Goal: Information Seeking & Learning: Find specific fact

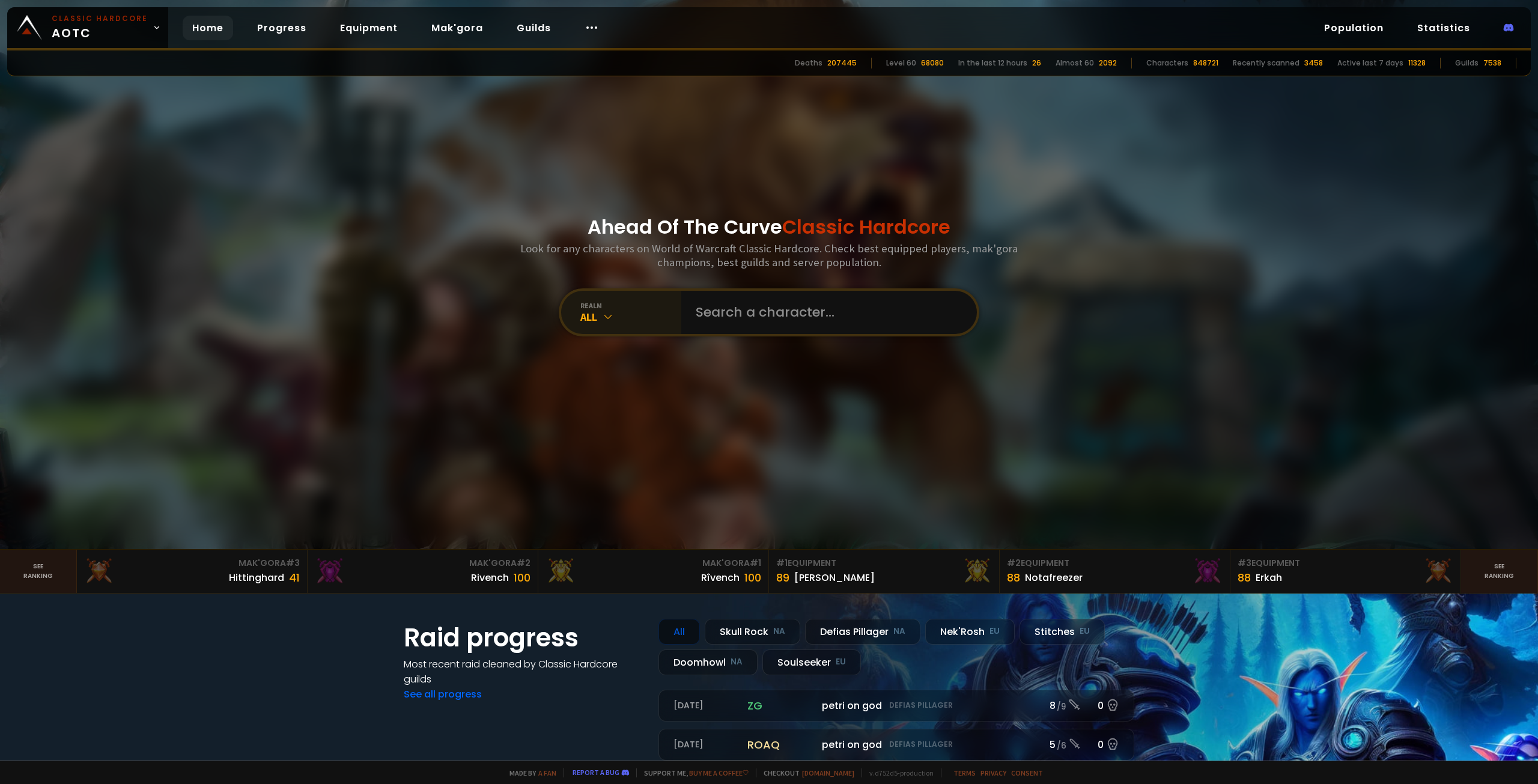
click at [620, 316] on div "All" at bounding box center [631, 317] width 101 height 14
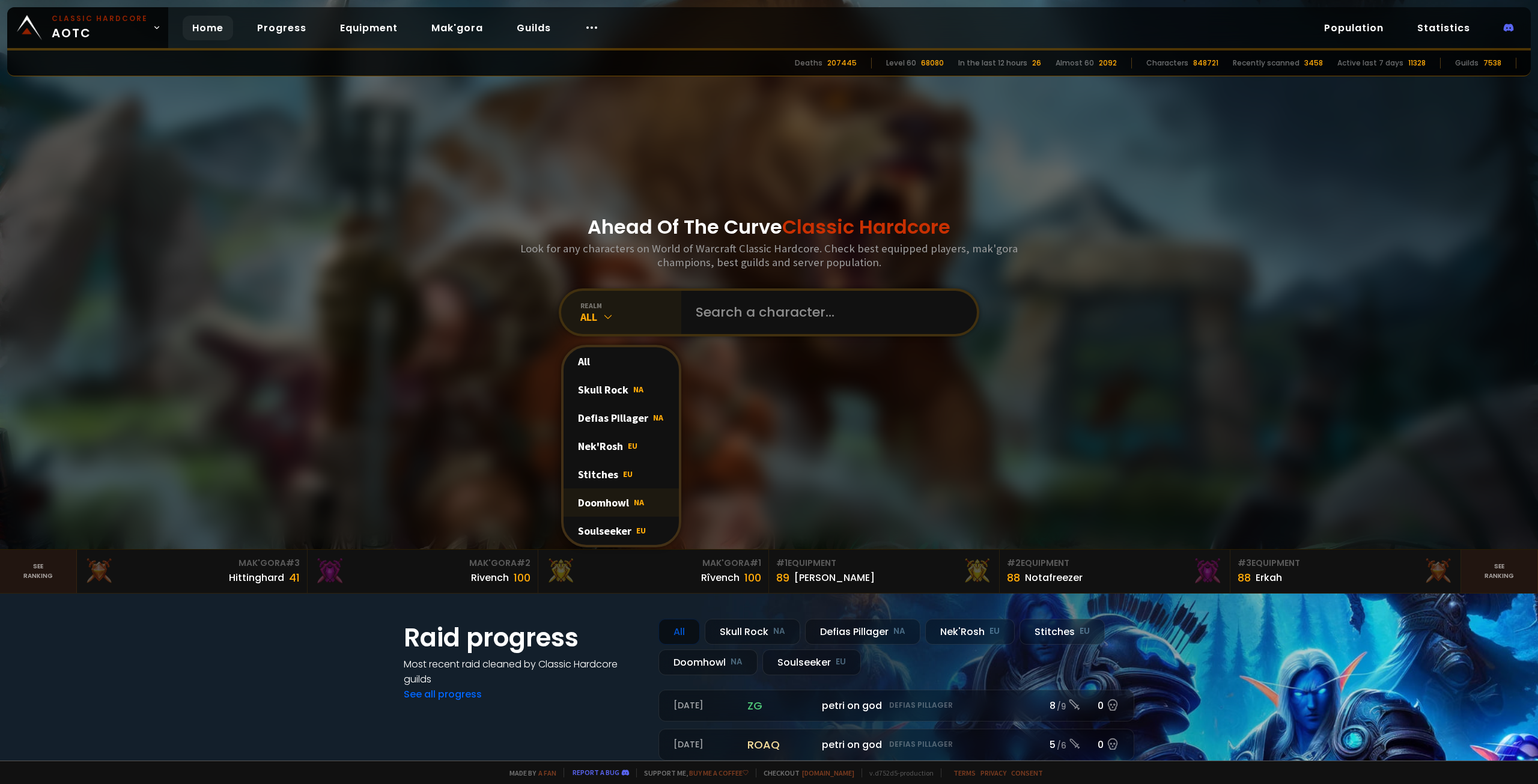
click at [636, 505] on span "NA" at bounding box center [639, 502] width 10 height 11
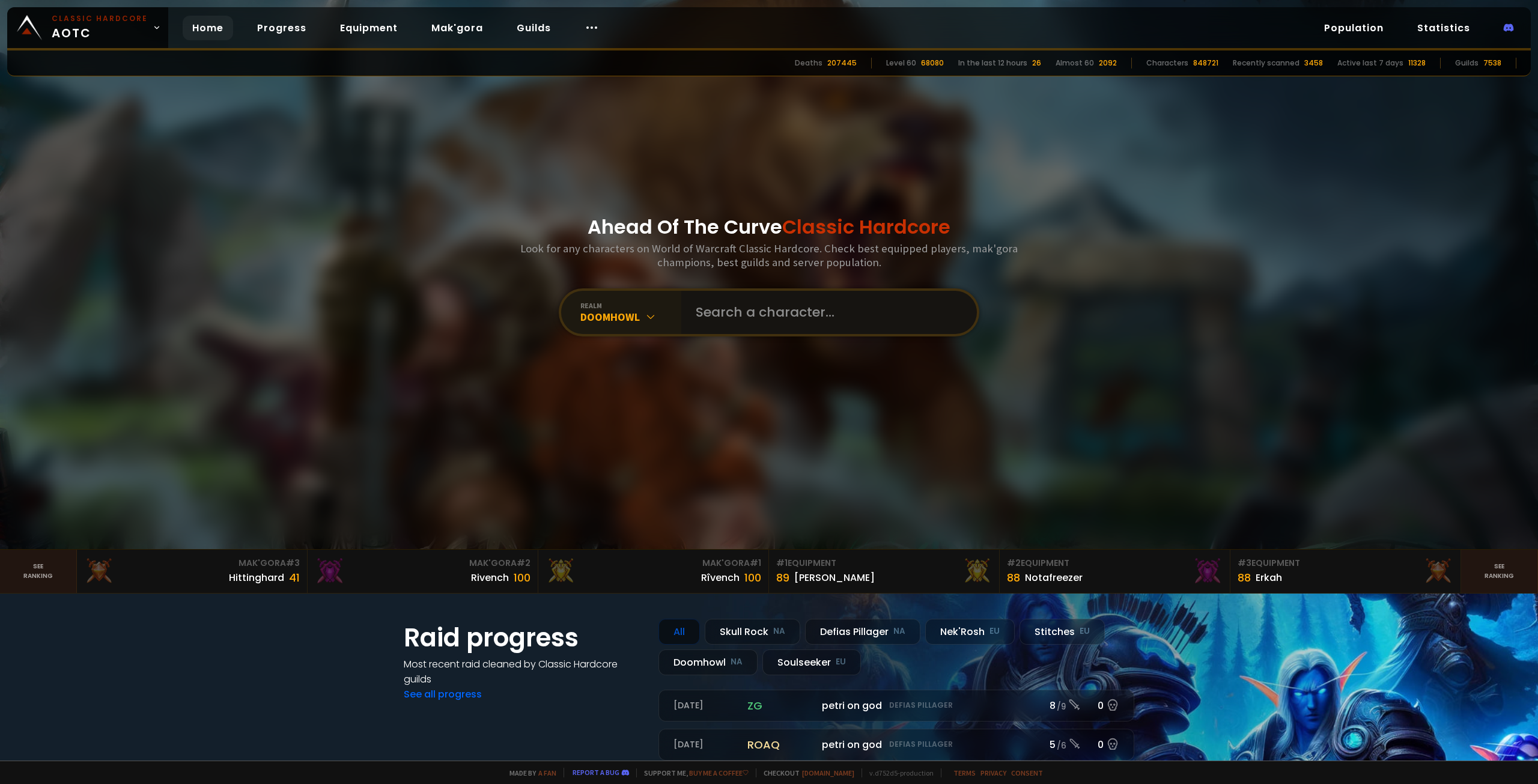
click at [786, 299] on input "text" at bounding box center [826, 312] width 274 height 44
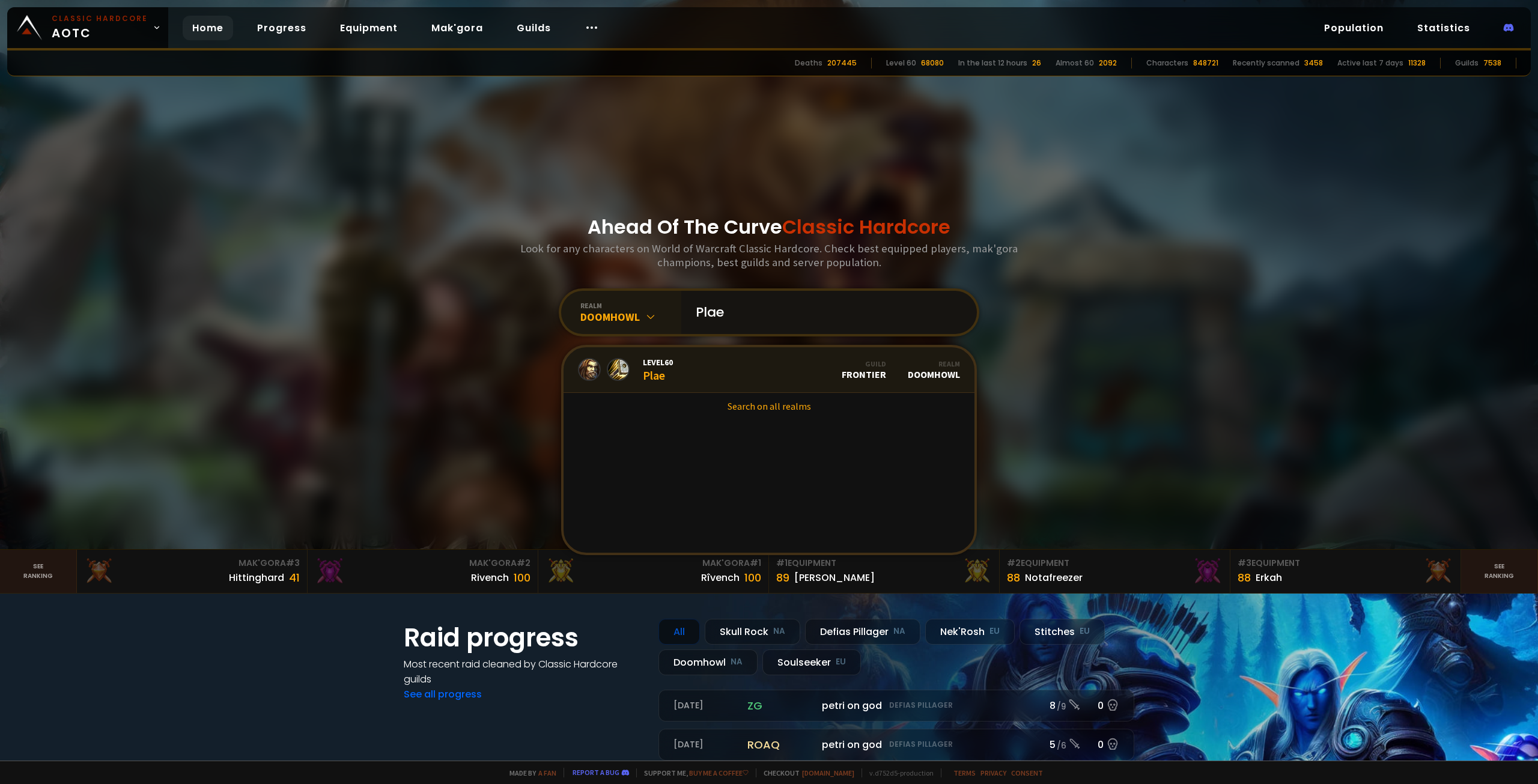
type input "Plae"
click at [752, 376] on link "Level 60 Plae Guild Frontier Realm Doomhowl" at bounding box center [769, 370] width 411 height 46
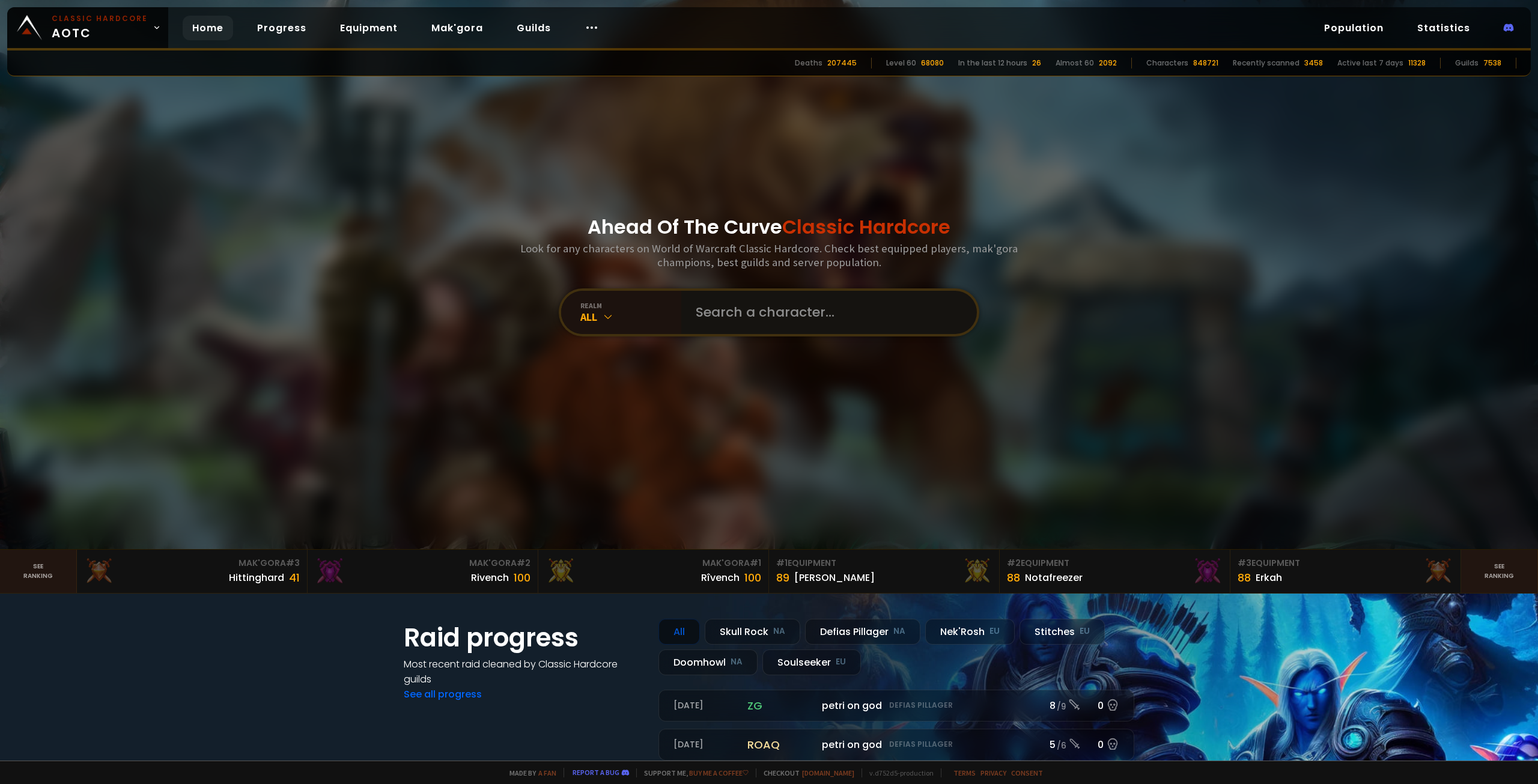
click at [752, 320] on input "text" at bounding box center [826, 312] width 274 height 44
type input "Tokess"
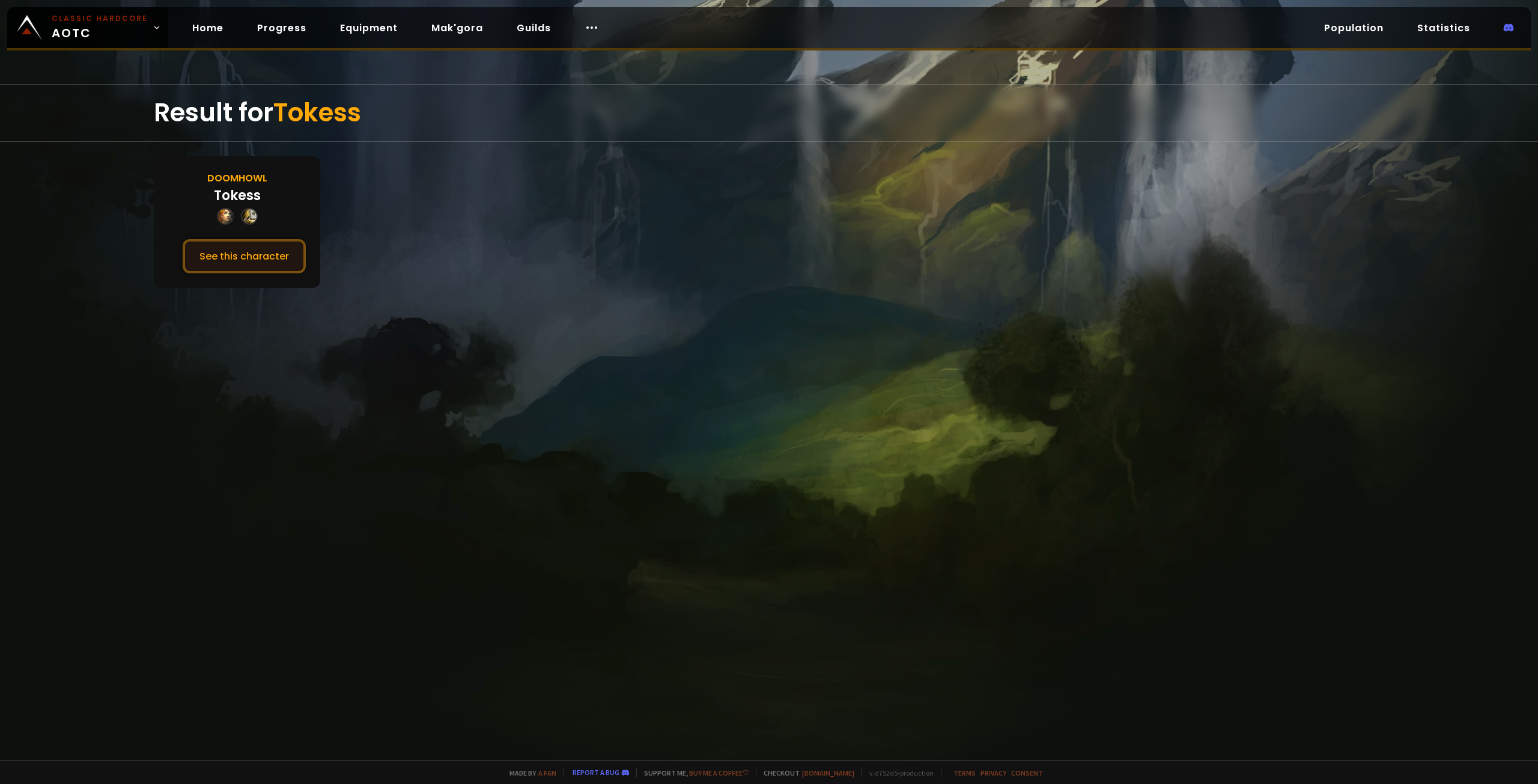
click at [266, 249] on button "See this character" at bounding box center [244, 256] width 123 height 35
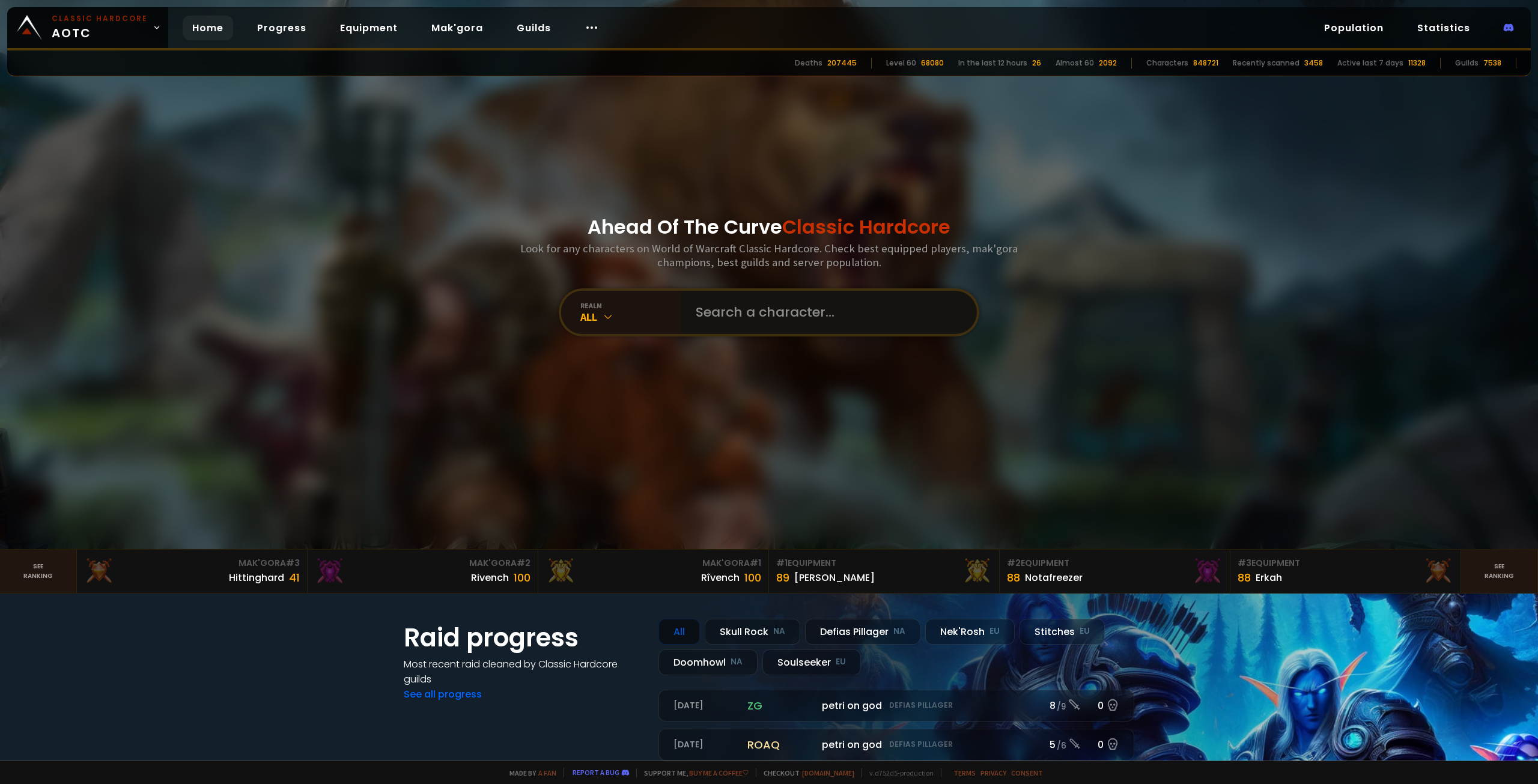
click at [756, 323] on input "text" at bounding box center [826, 312] width 274 height 44
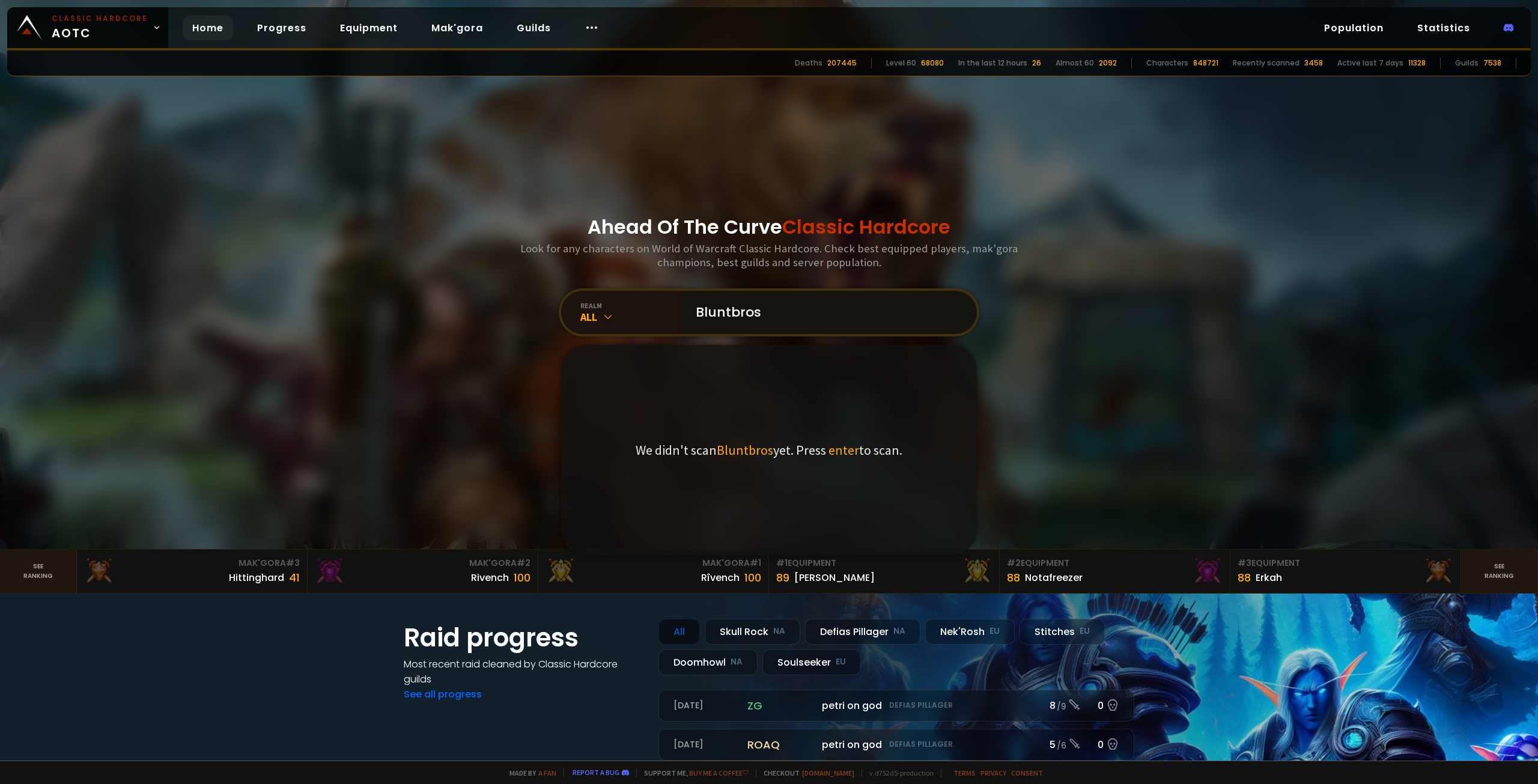
type input "Bluntbros"
click at [842, 318] on input "Bluntbros" at bounding box center [826, 312] width 274 height 44
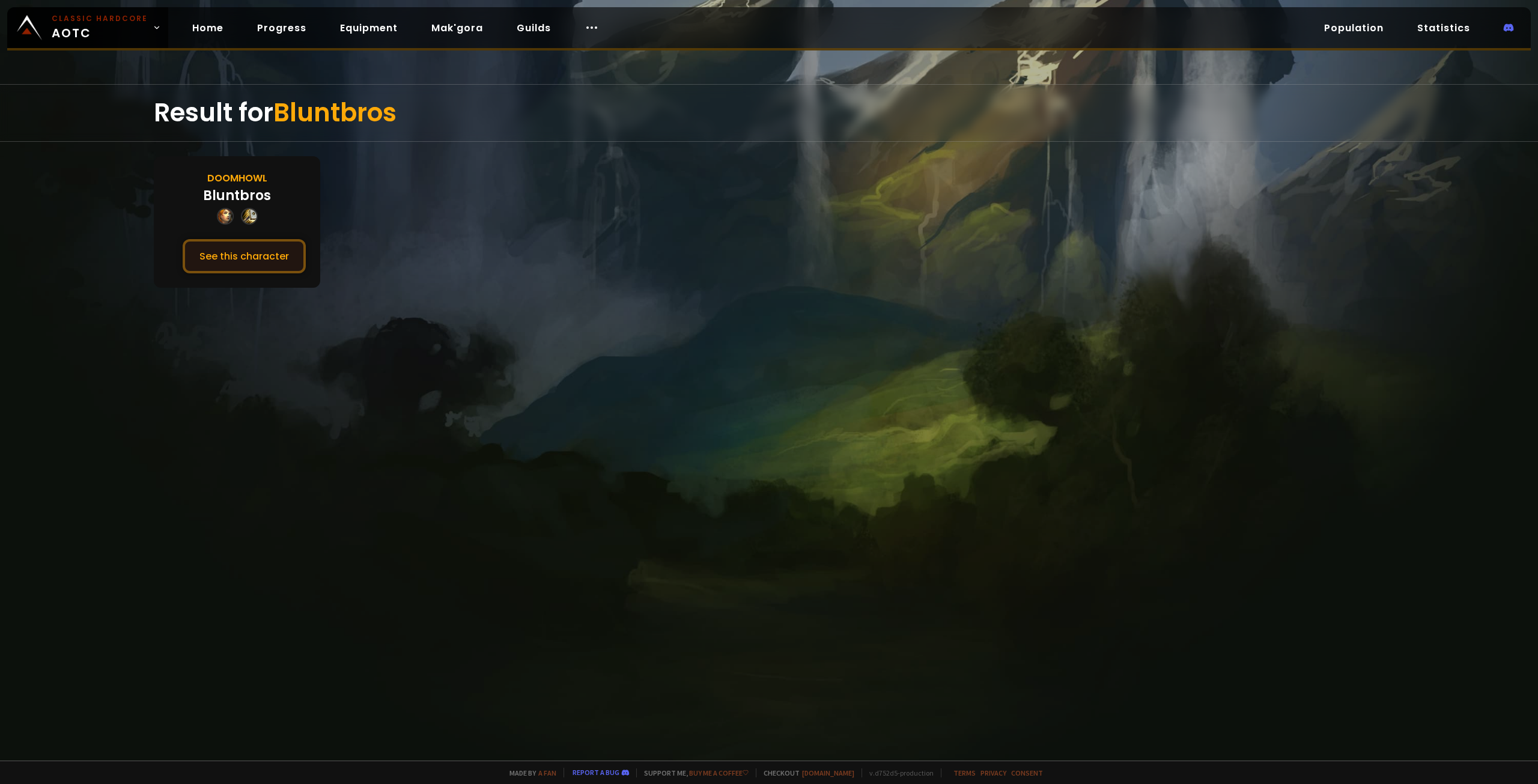
click at [227, 258] on button "See this character" at bounding box center [244, 256] width 123 height 35
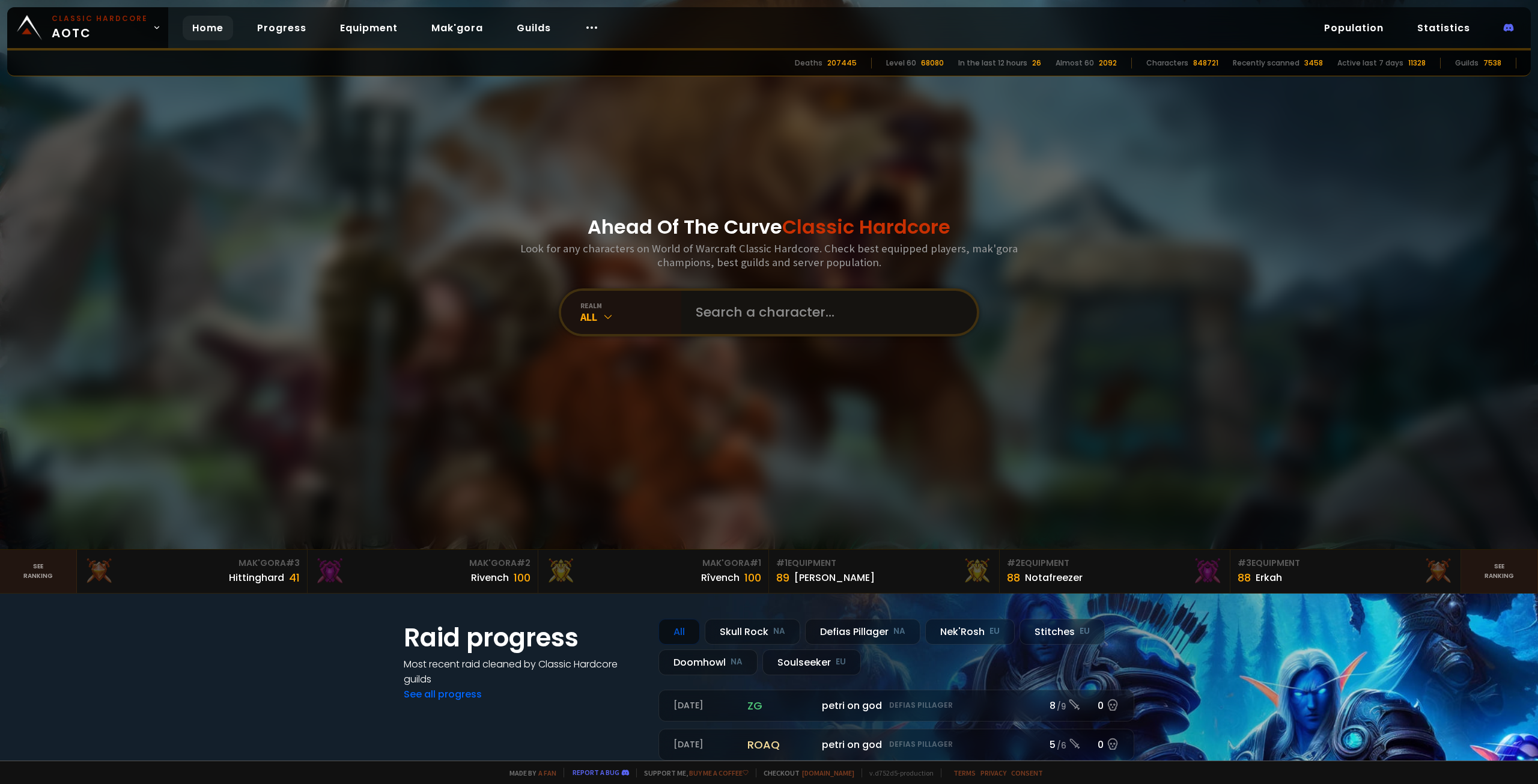
click at [725, 323] on input "text" at bounding box center [826, 312] width 274 height 44
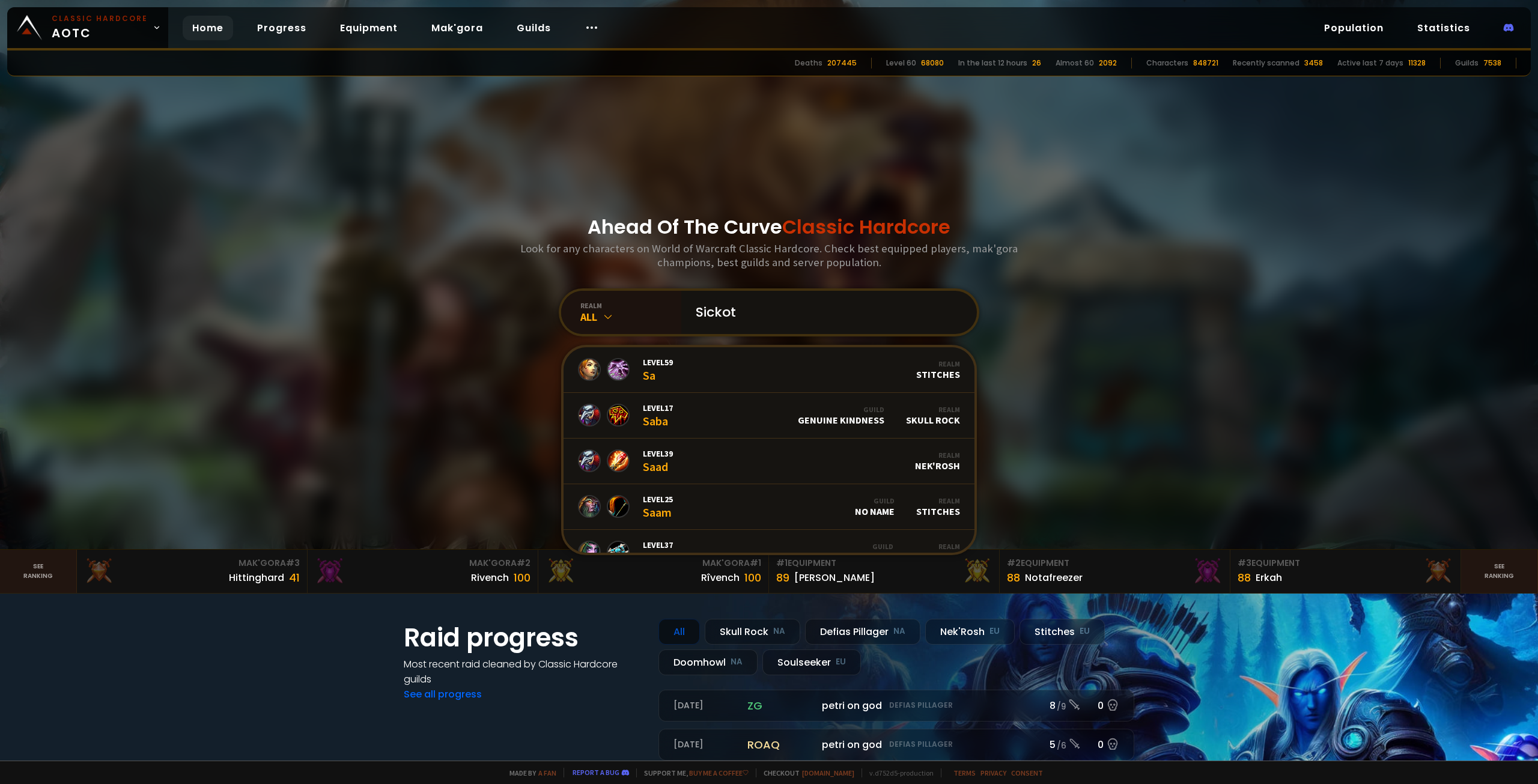
type input "Sickote"
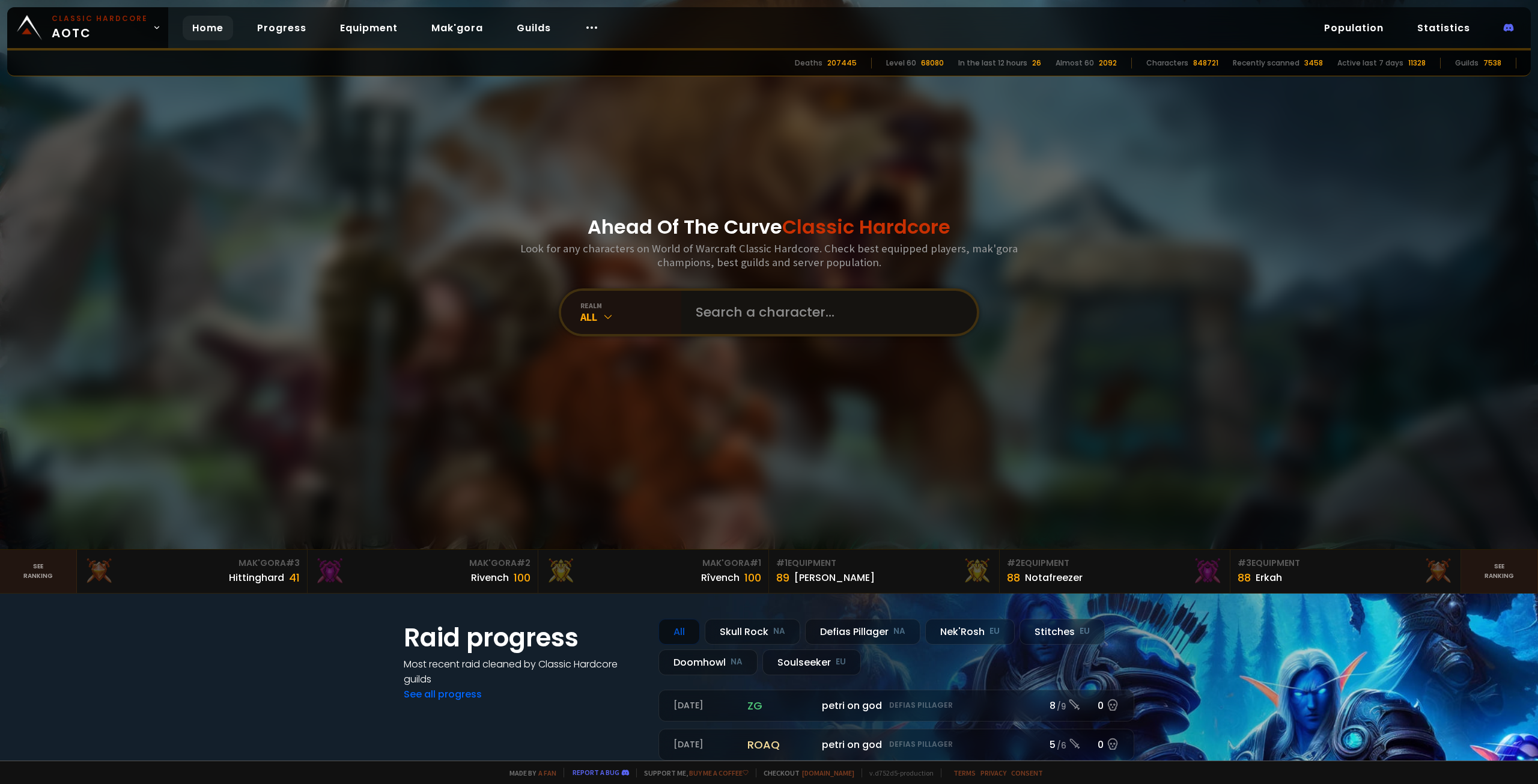
click at [734, 312] on input "text" at bounding box center [826, 312] width 274 height 44
type input "[PERSON_NAME]"
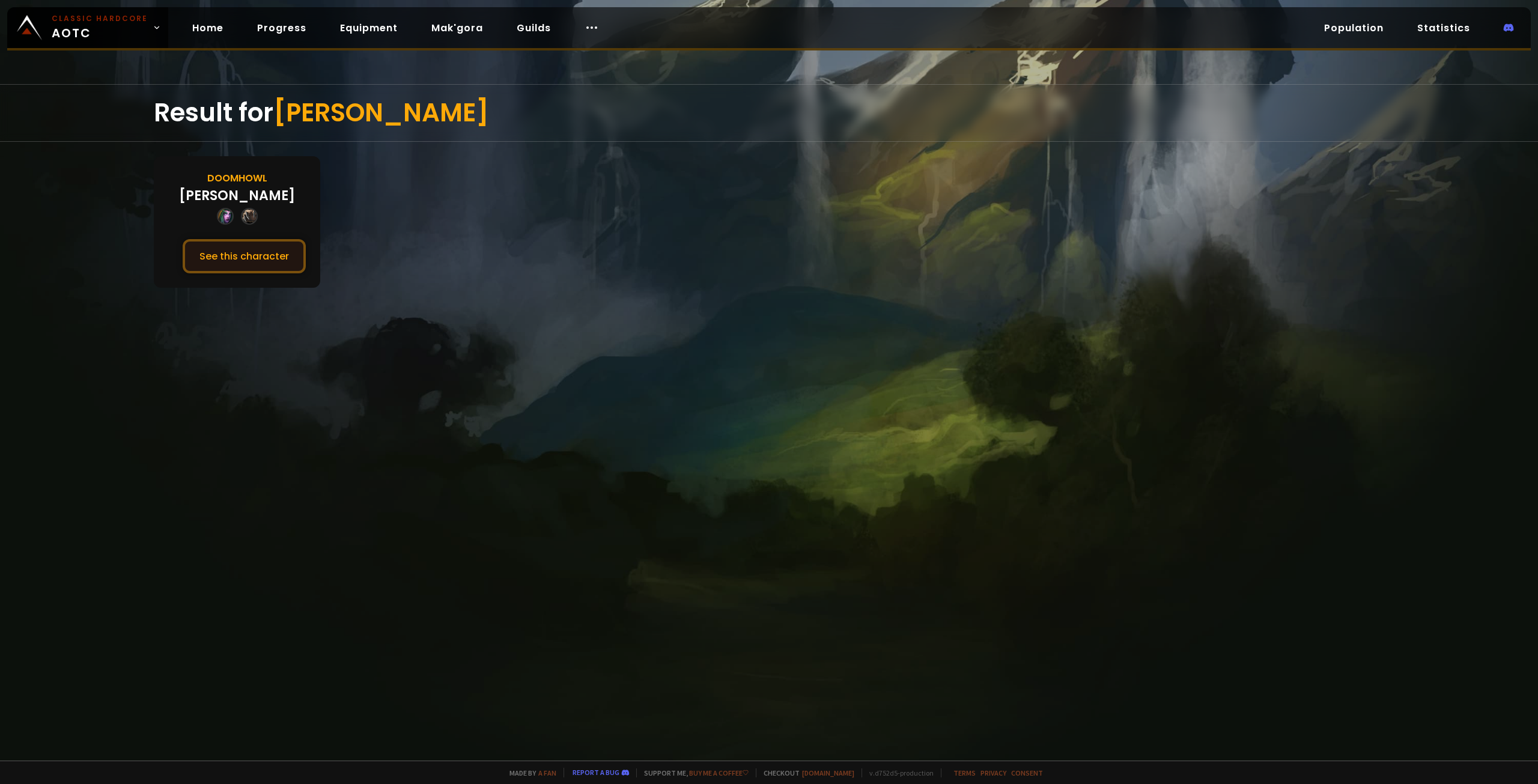
click at [241, 246] on button "See this character" at bounding box center [244, 256] width 123 height 35
